Goal: Task Accomplishment & Management: Use online tool/utility

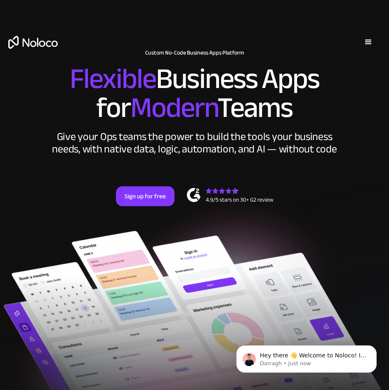
click at [366, 41] on div "menu" at bounding box center [369, 42] width 10 height 10
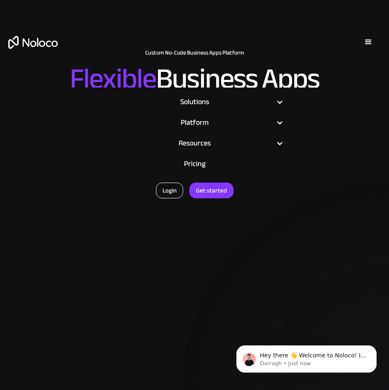
click at [171, 197] on link "Login" at bounding box center [169, 191] width 27 height 16
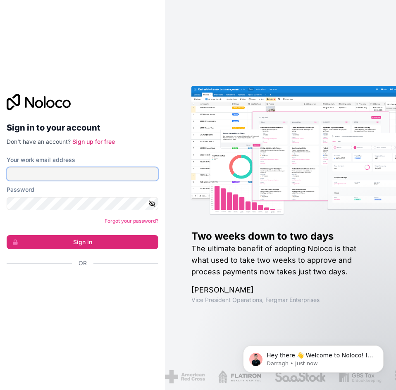
click at [112, 172] on input "Your work email address" at bounding box center [83, 173] width 152 height 13
type input "[PERSON_NAME][EMAIL_ADDRESS][DOMAIN_NAME]"
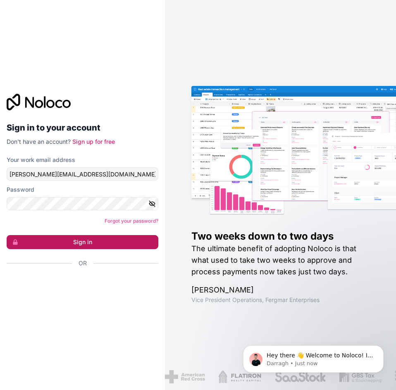
click at [92, 247] on button "Sign in" at bounding box center [83, 242] width 152 height 14
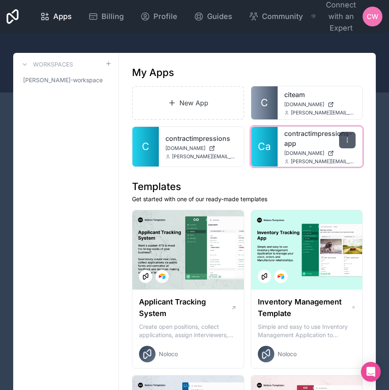
click at [349, 146] on div at bounding box center [347, 140] width 17 height 17
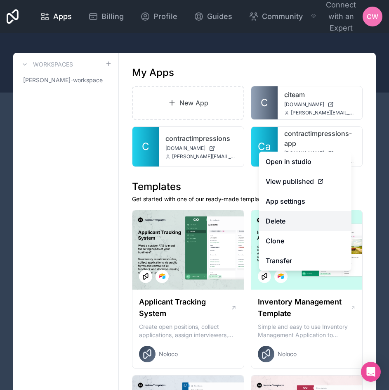
click at [305, 224] on button "Delete" at bounding box center [305, 221] width 93 height 20
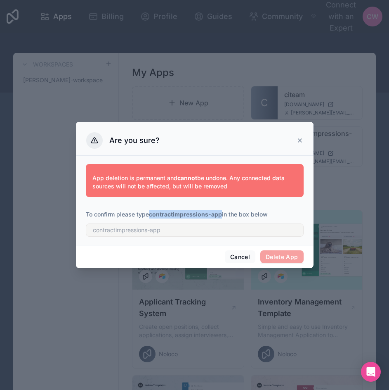
drag, startPoint x: 216, startPoint y: 213, endPoint x: 151, endPoint y: 214, distance: 65.3
click at [151, 214] on strong "contractimpressions-app" at bounding box center [185, 214] width 73 height 7
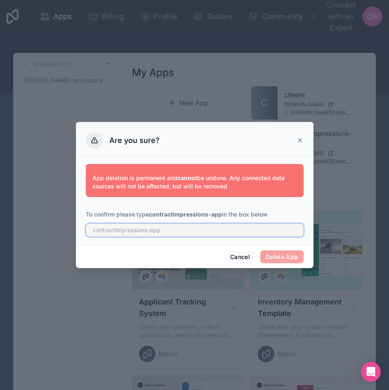
click at [165, 234] on input "text" at bounding box center [195, 229] width 218 height 13
paste input "contractimpressions-app"
type input "contractimpressions-app"
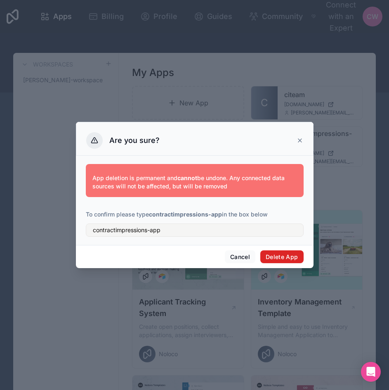
click at [288, 256] on button "Delete App" at bounding box center [282, 256] width 43 height 13
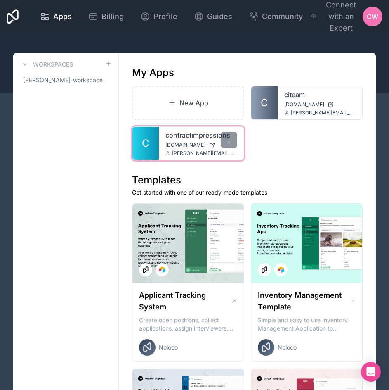
click at [192, 148] on span "[DOMAIN_NAME]" at bounding box center [186, 145] width 40 height 7
click at [230, 139] on icon at bounding box center [229, 140] width 7 height 7
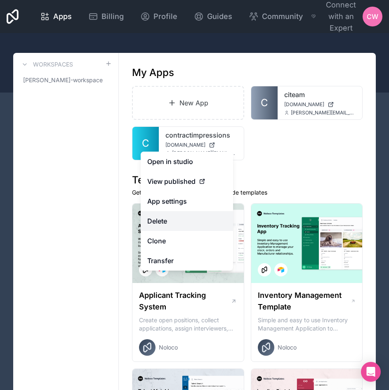
click at [201, 220] on button "Delete" at bounding box center [187, 221] width 93 height 20
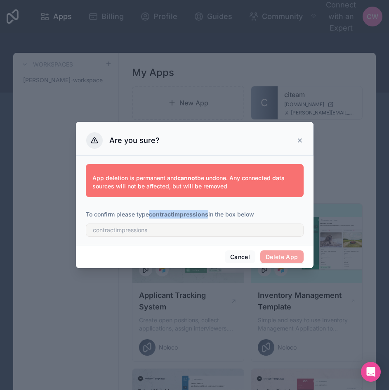
drag, startPoint x: 209, startPoint y: 214, endPoint x: 152, endPoint y: 216, distance: 57.0
click at [152, 216] on strong "contractimpressions" at bounding box center [178, 214] width 59 height 7
copy strong "contractimpressions"
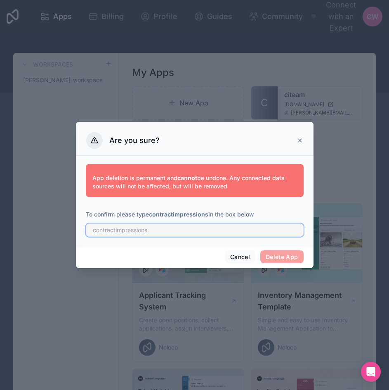
click at [164, 232] on input "text" at bounding box center [195, 229] width 218 height 13
paste input "contractimpressions"
type input "contractimpressions"
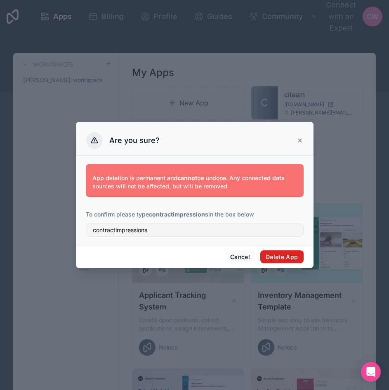
click at [271, 254] on button "Delete App" at bounding box center [282, 256] width 43 height 13
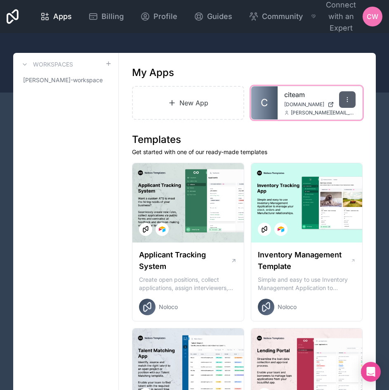
click at [354, 103] on div at bounding box center [347, 99] width 17 height 17
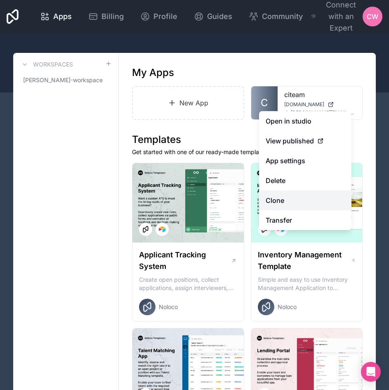
click at [288, 199] on link "Clone" at bounding box center [305, 200] width 93 height 20
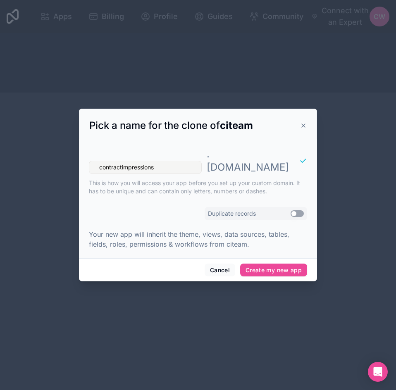
type input "contractimpressions"
click at [297, 210] on button "Use setting" at bounding box center [296, 213] width 13 height 7
click at [273, 263] on button "Create my new app" at bounding box center [273, 269] width 67 height 13
